Goal: Check status

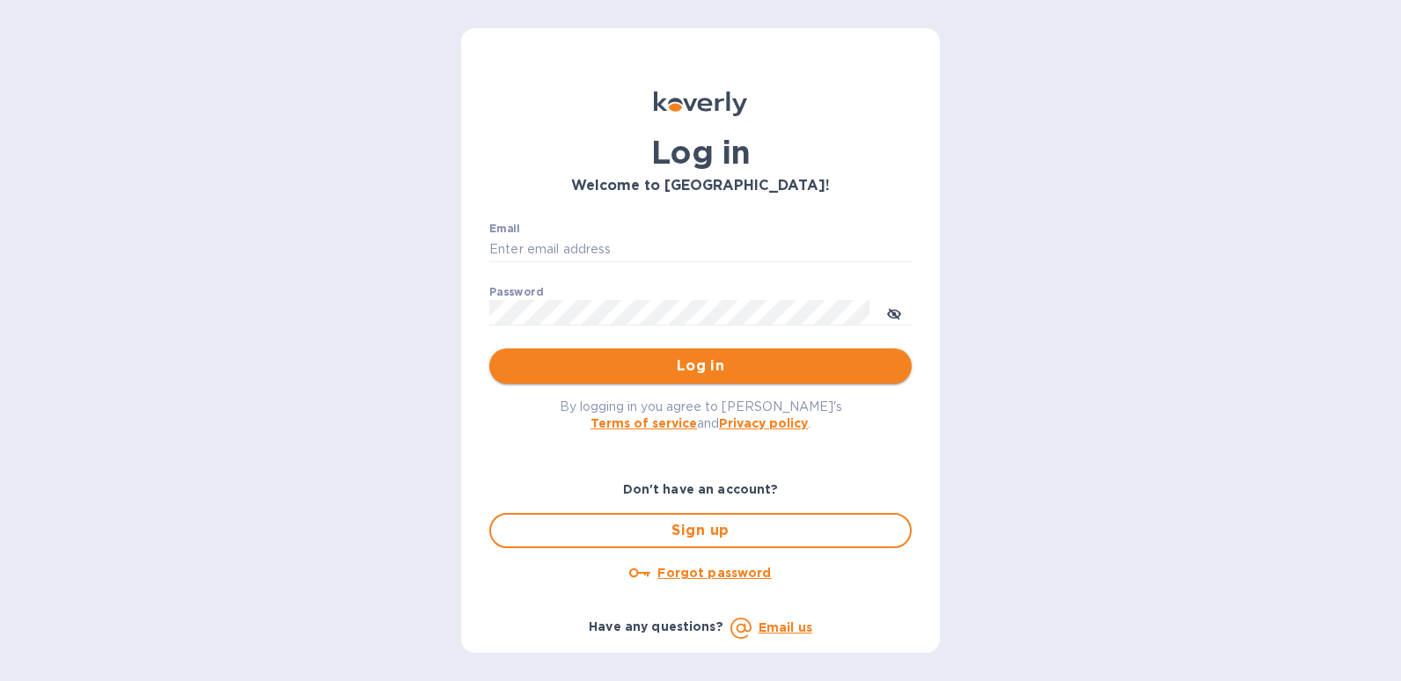
type input "[EMAIL_ADDRESS][DOMAIN_NAME]"
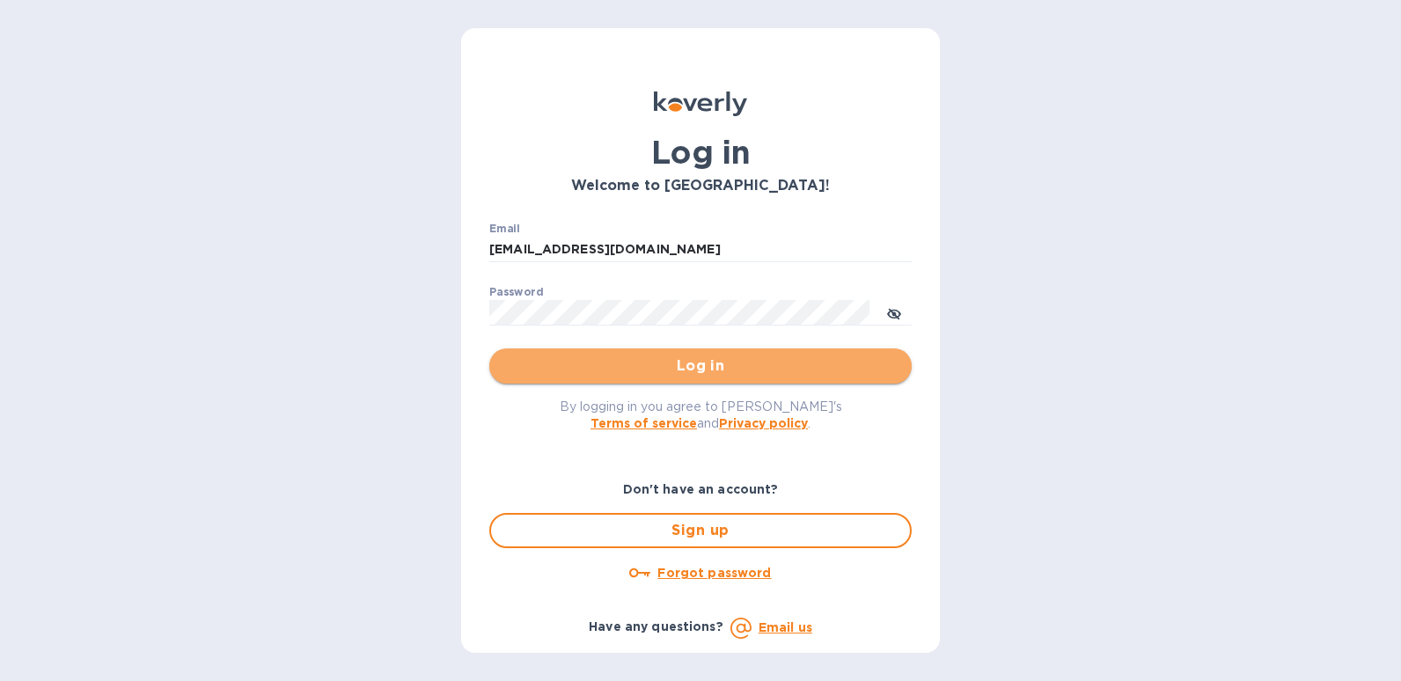
click at [770, 365] on span "Log in" at bounding box center [700, 365] width 394 height 21
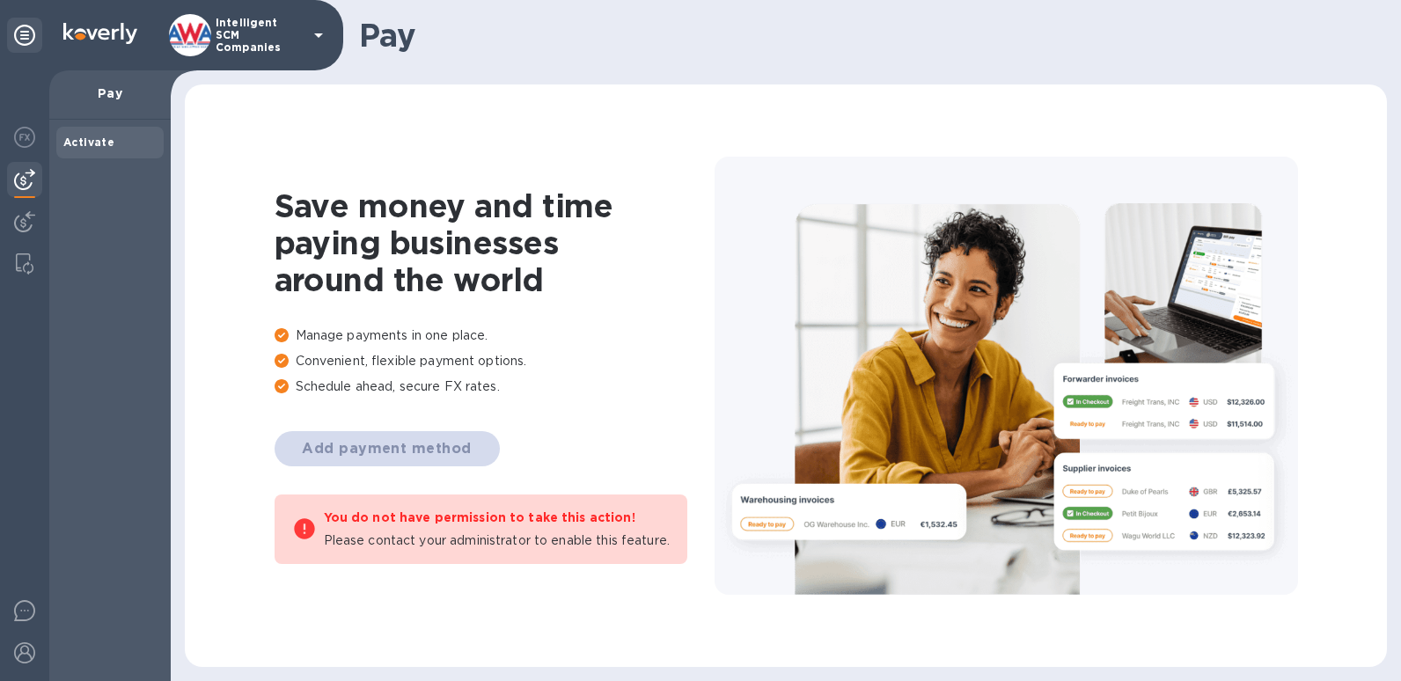
click at [5, 215] on div at bounding box center [24, 375] width 49 height 611
click at [11, 222] on div at bounding box center [24, 223] width 35 height 39
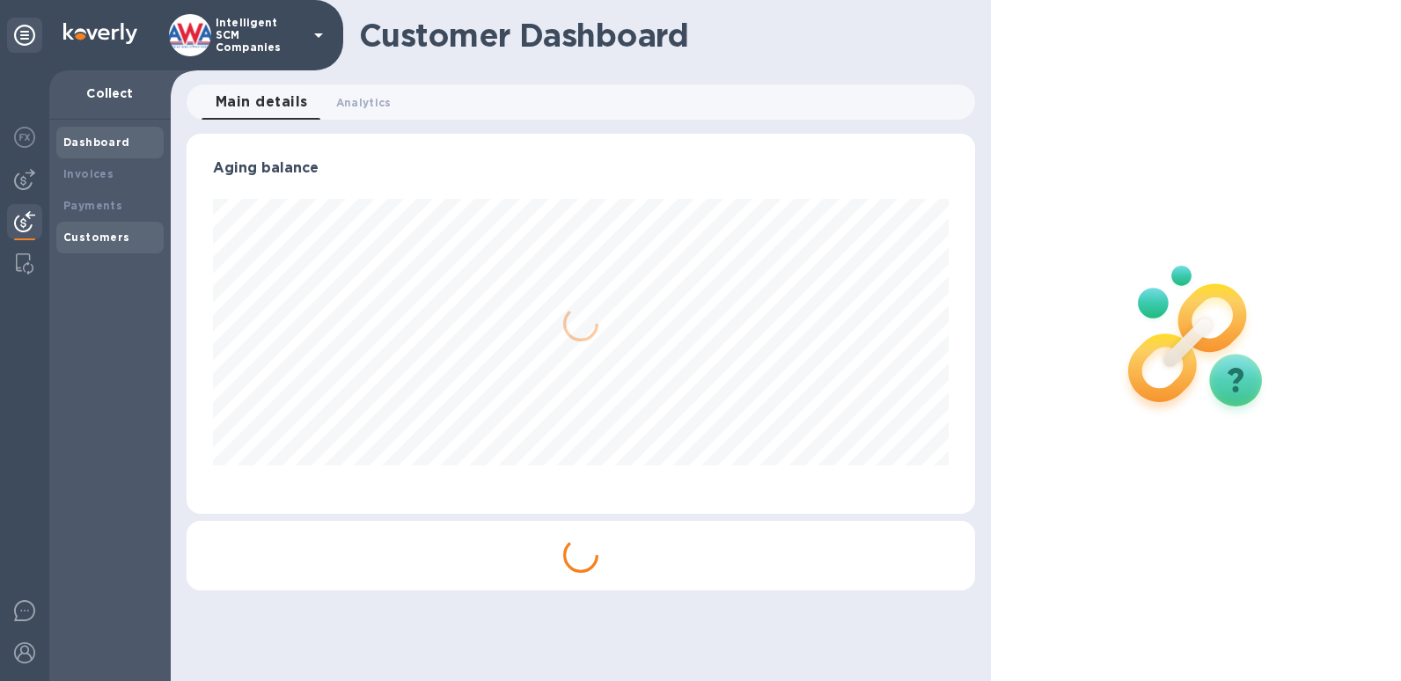
scroll to position [380, 788]
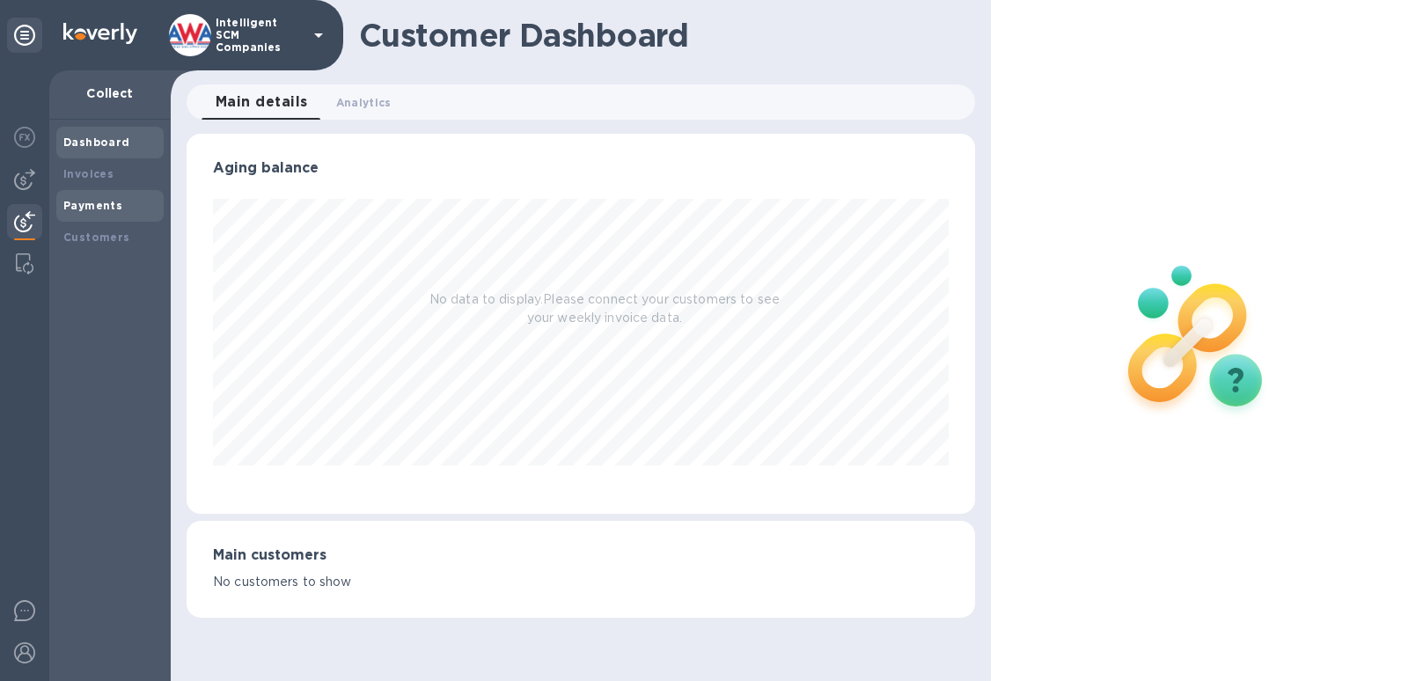
click at [96, 209] on b "Payments" at bounding box center [92, 205] width 59 height 13
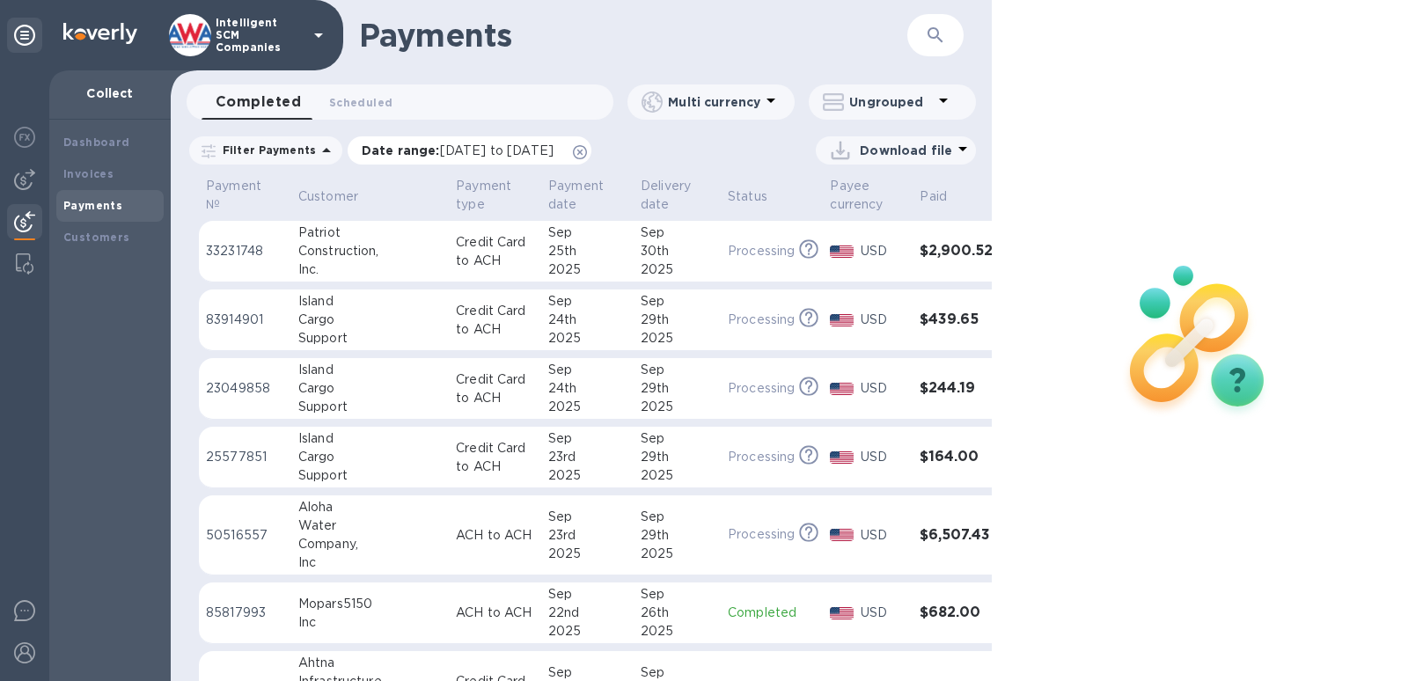
click at [525, 158] on p "Date range : [DATE] to [DATE]" at bounding box center [462, 151] width 201 height 18
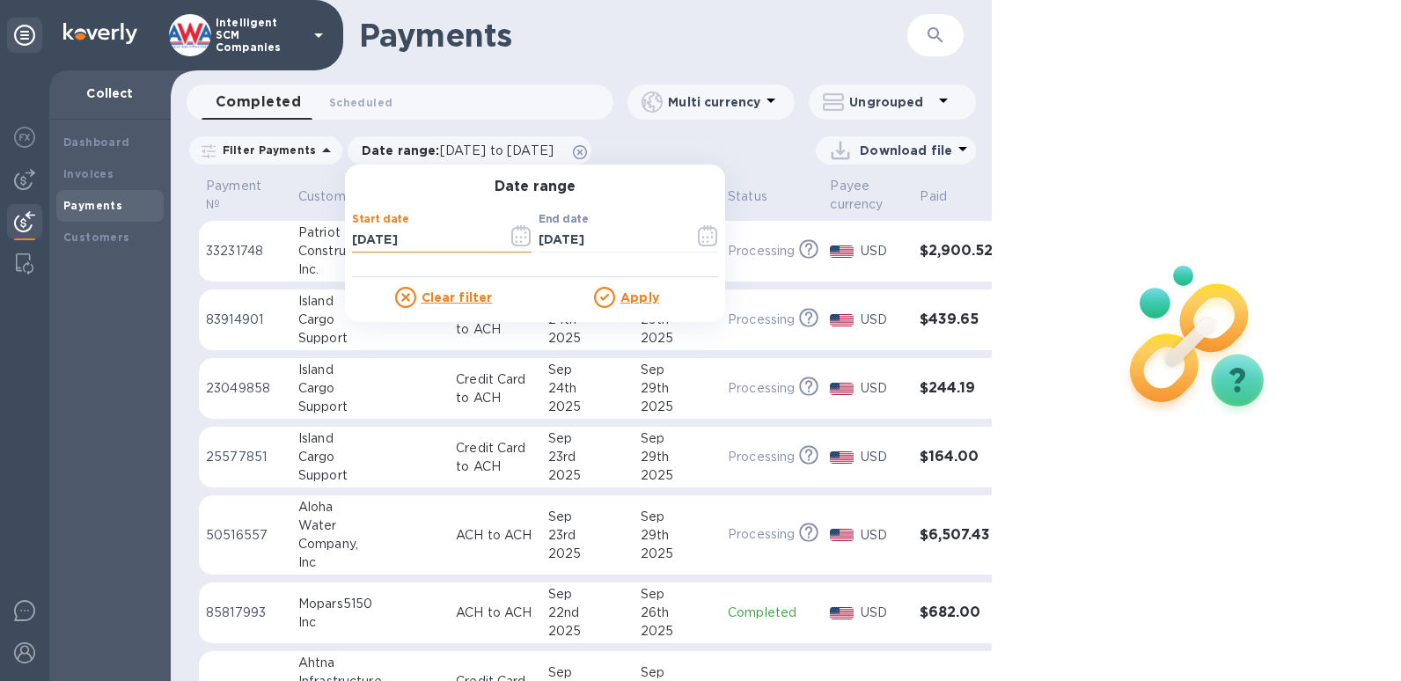
click at [374, 238] on input "[DATE]" at bounding box center [423, 240] width 142 height 26
click at [361, 238] on input "[DATE]" at bounding box center [423, 240] width 142 height 26
click at [376, 236] on input "[DATE]" at bounding box center [423, 240] width 142 height 26
type input "[DATE]"
click at [541, 234] on input "[DATE]" at bounding box center [610, 240] width 142 height 26
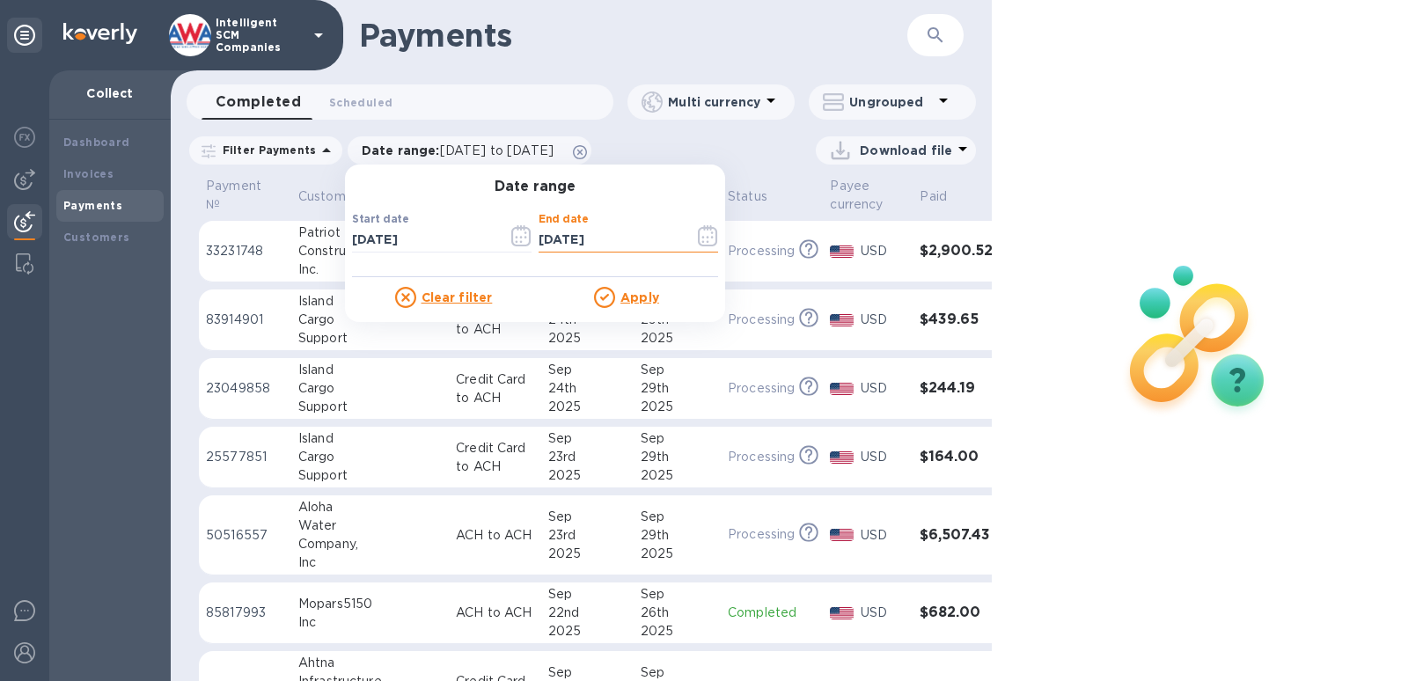
type input "[DATE]"
click at [630, 295] on u "Apply" at bounding box center [639, 297] width 39 height 14
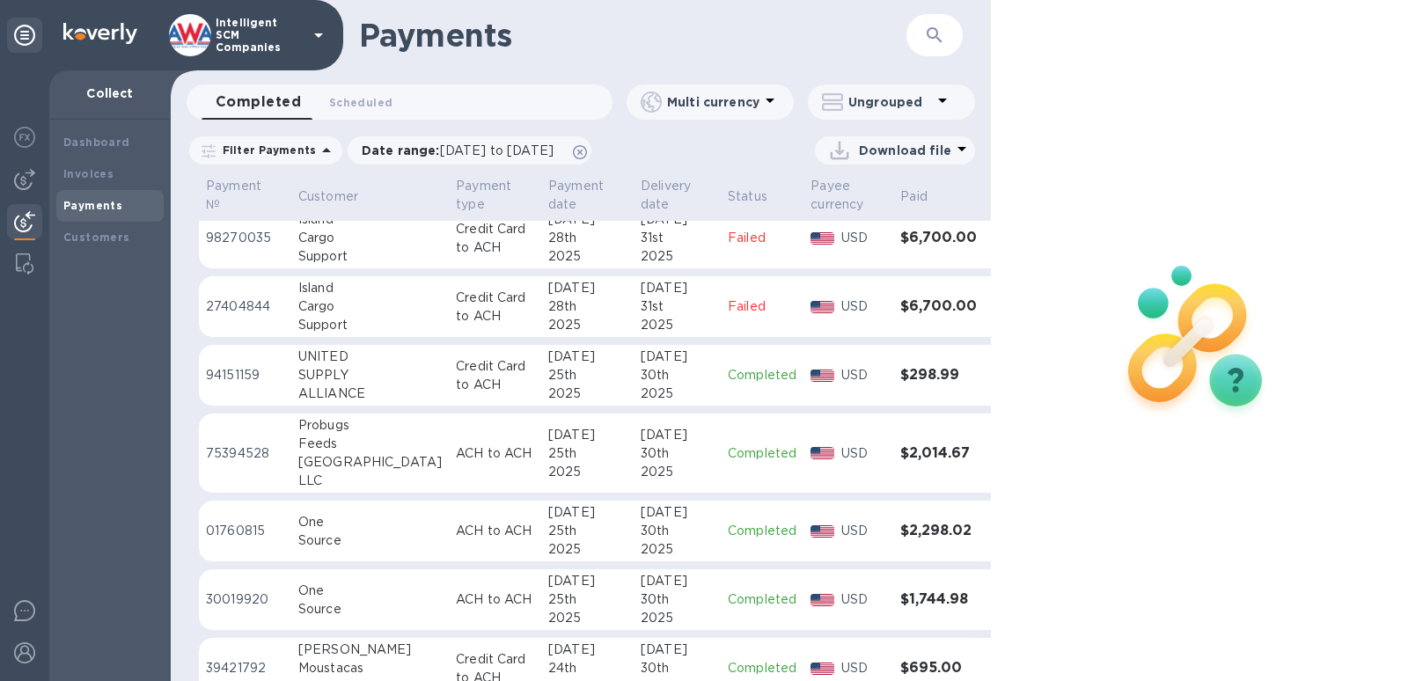
scroll to position [440, 0]
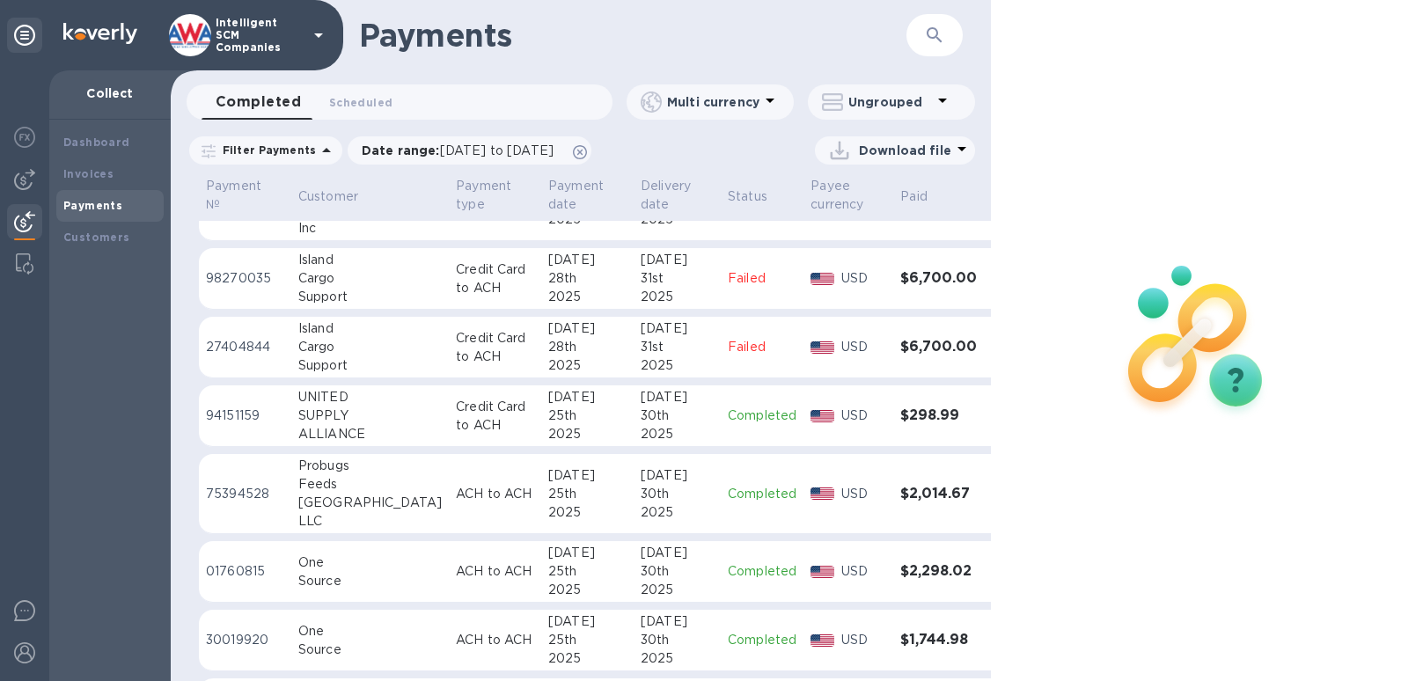
click at [1209, 125] on div at bounding box center [1196, 340] width 410 height 681
